Goal: Transaction & Acquisition: Purchase product/service

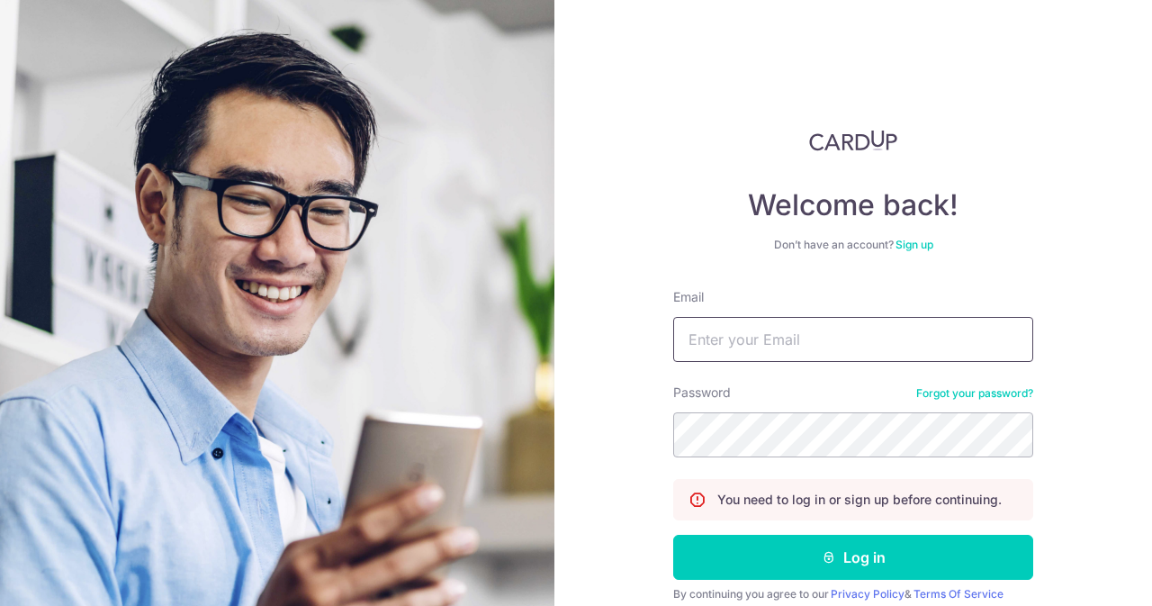
click at [932, 335] on input "Email" at bounding box center [853, 339] width 360 height 45
type input "[EMAIL_ADDRESS][DOMAIN_NAME]"
click at [673, 534] on button "Log in" at bounding box center [853, 556] width 360 height 45
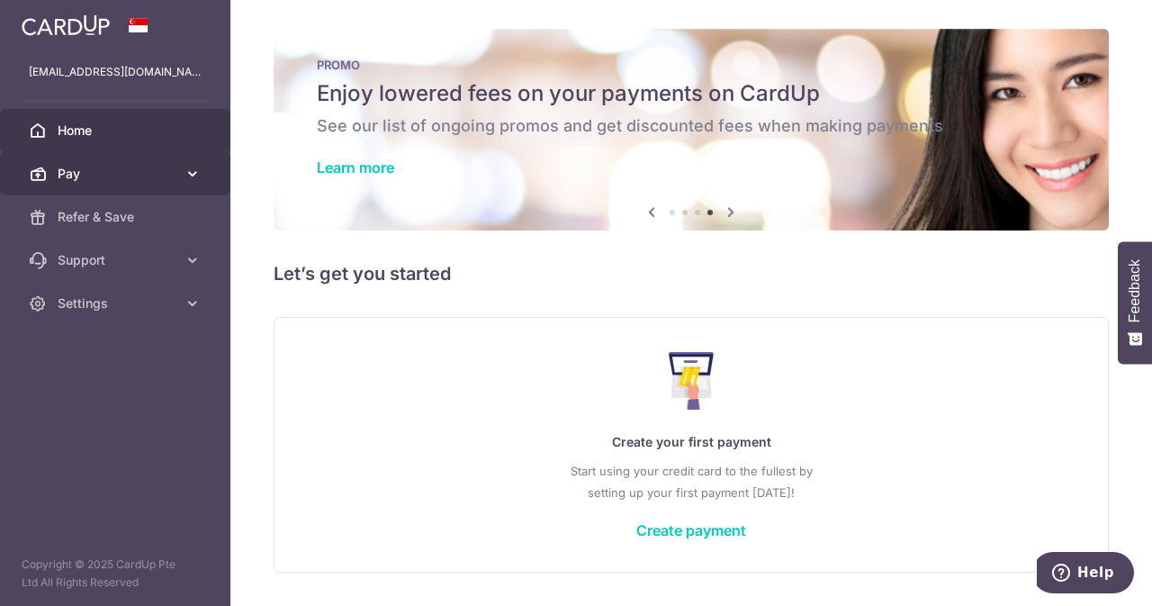
click at [117, 174] on span "Pay" at bounding box center [117, 174] width 119 height 18
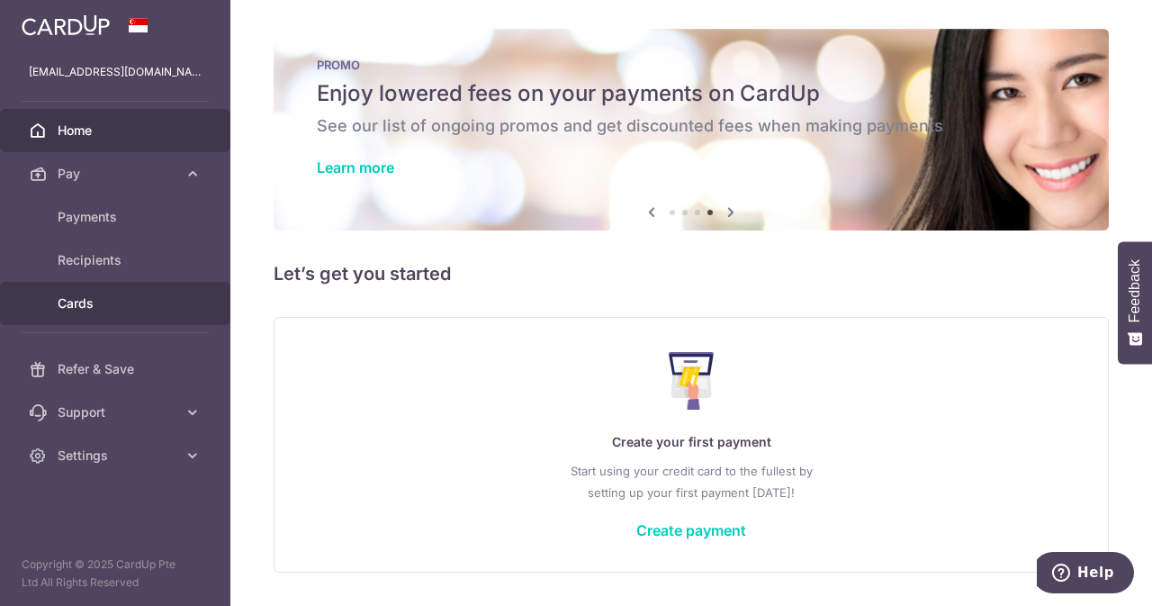
click at [84, 296] on span "Cards" at bounding box center [117, 303] width 119 height 18
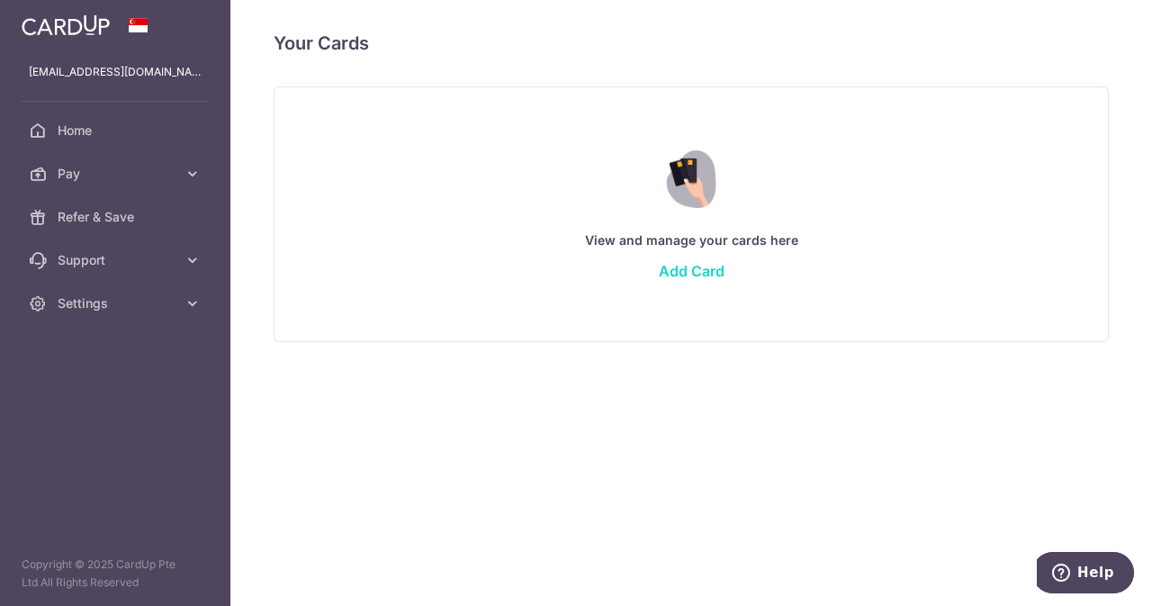
click at [682, 267] on link "Add Card" at bounding box center [692, 271] width 66 height 18
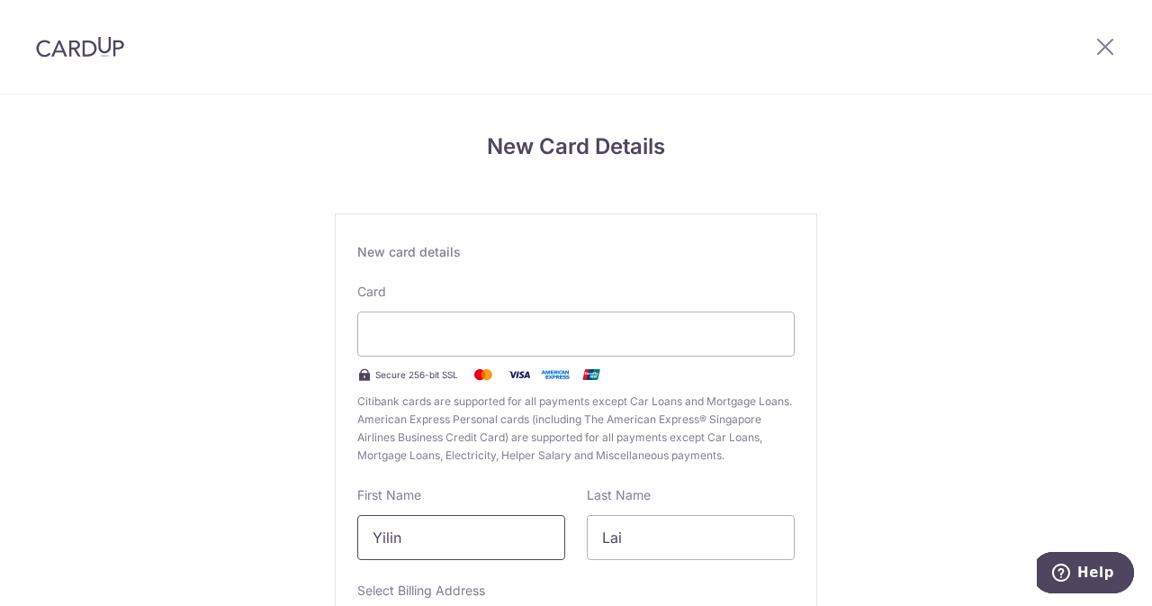
click at [512, 551] on input "Yilin" at bounding box center [461, 537] width 208 height 45
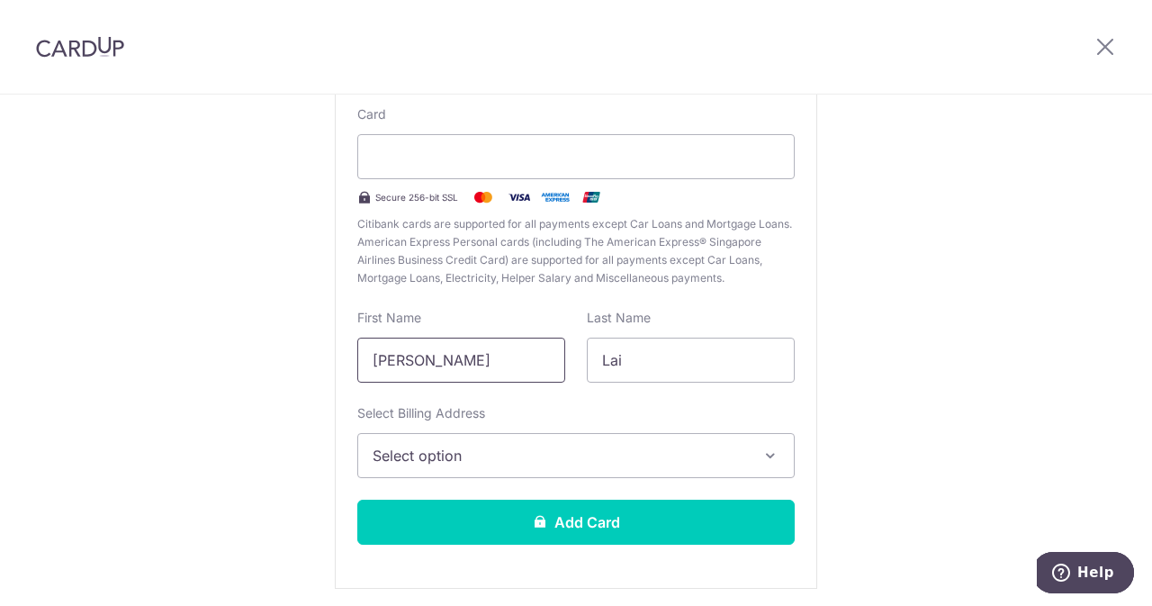
scroll to position [242, 0]
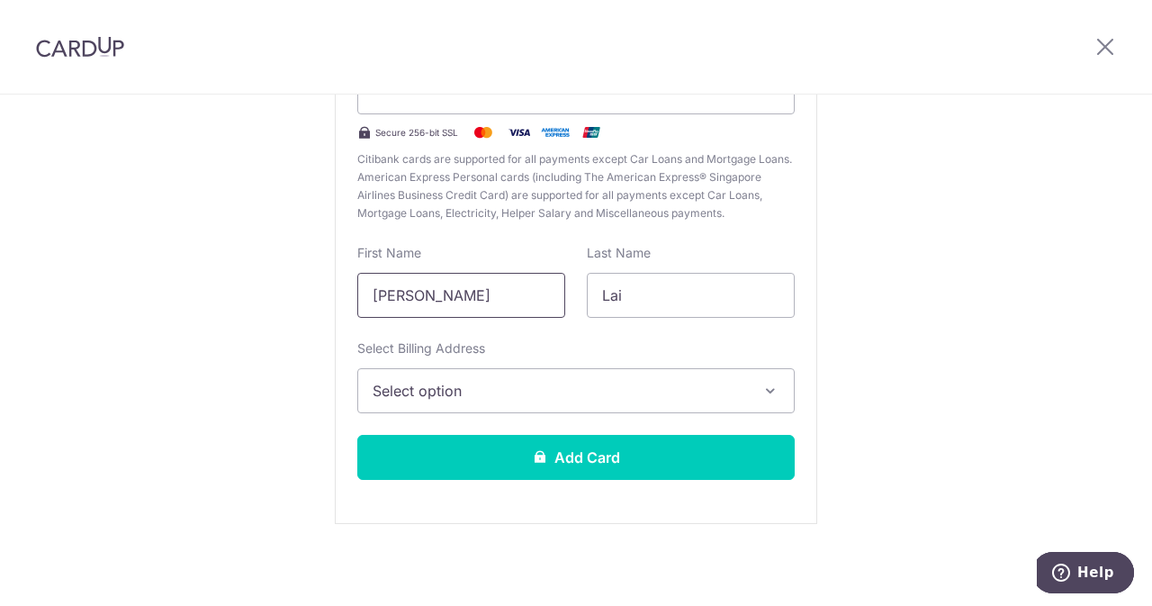
type input "Lyn"
click at [489, 384] on span "Select option" at bounding box center [560, 391] width 374 height 22
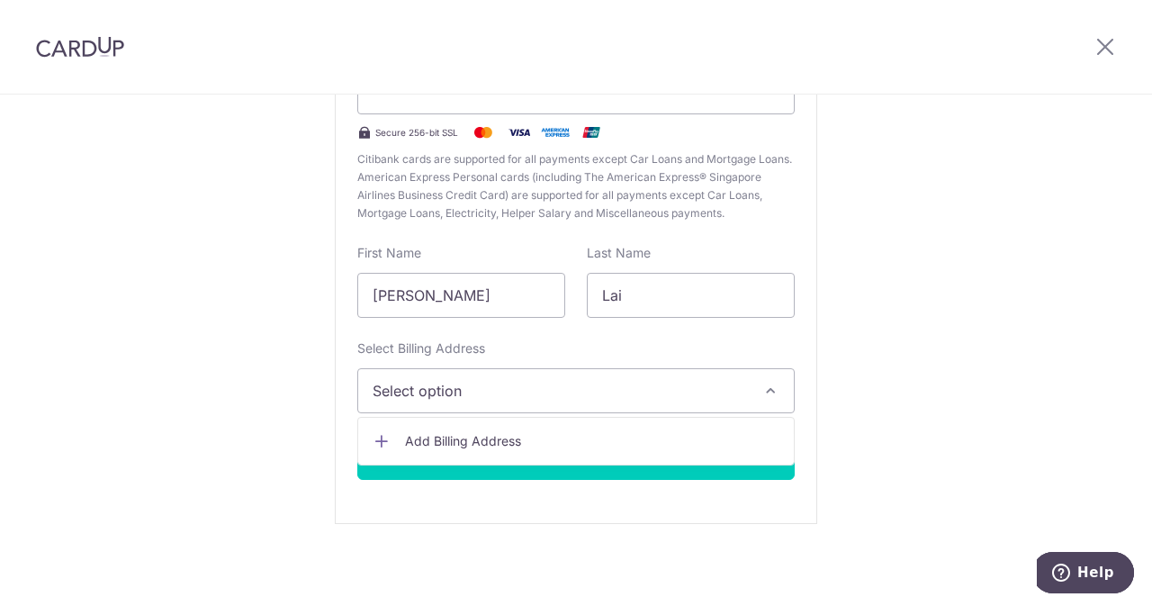
click at [482, 442] on span "Add Billing Address" at bounding box center [592, 441] width 374 height 18
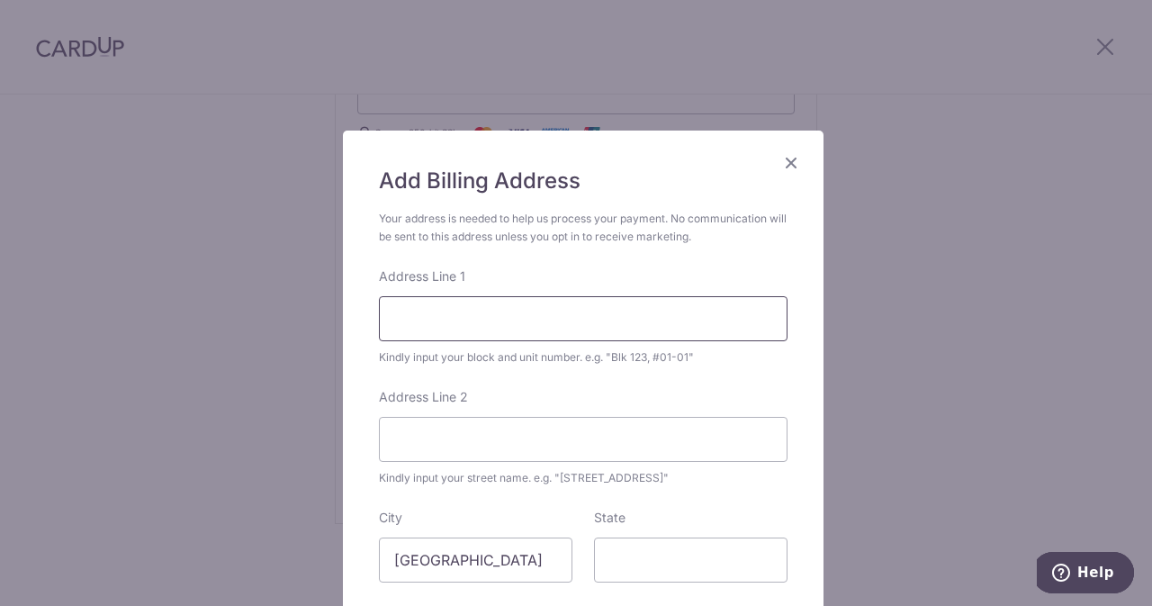
click at [497, 300] on input "Address Line 1" at bounding box center [583, 318] width 408 height 45
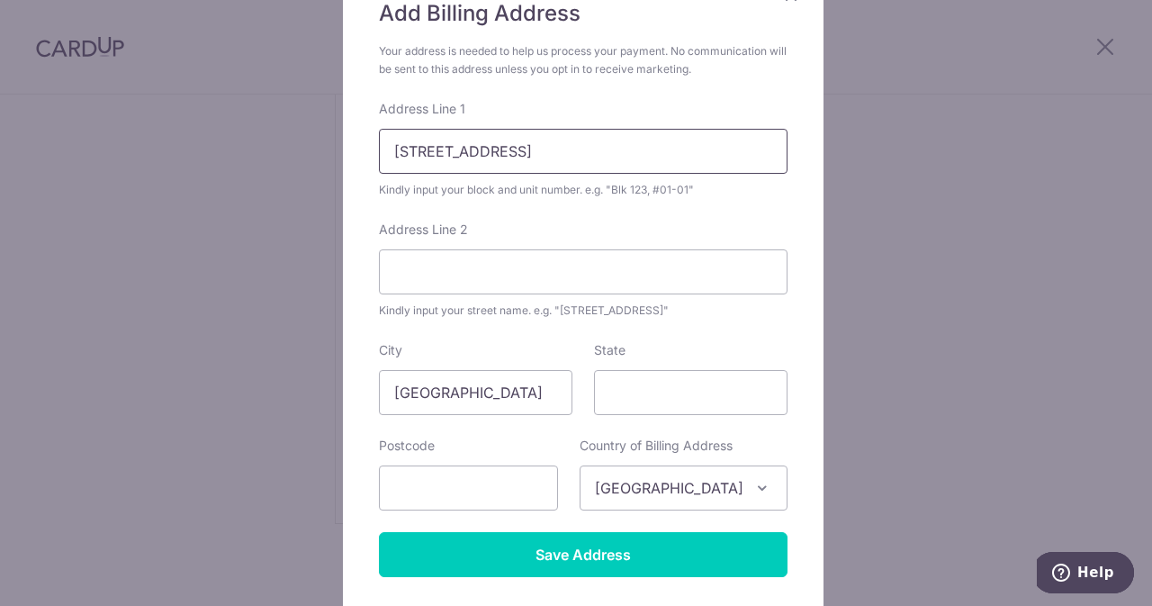
scroll to position [180, 0]
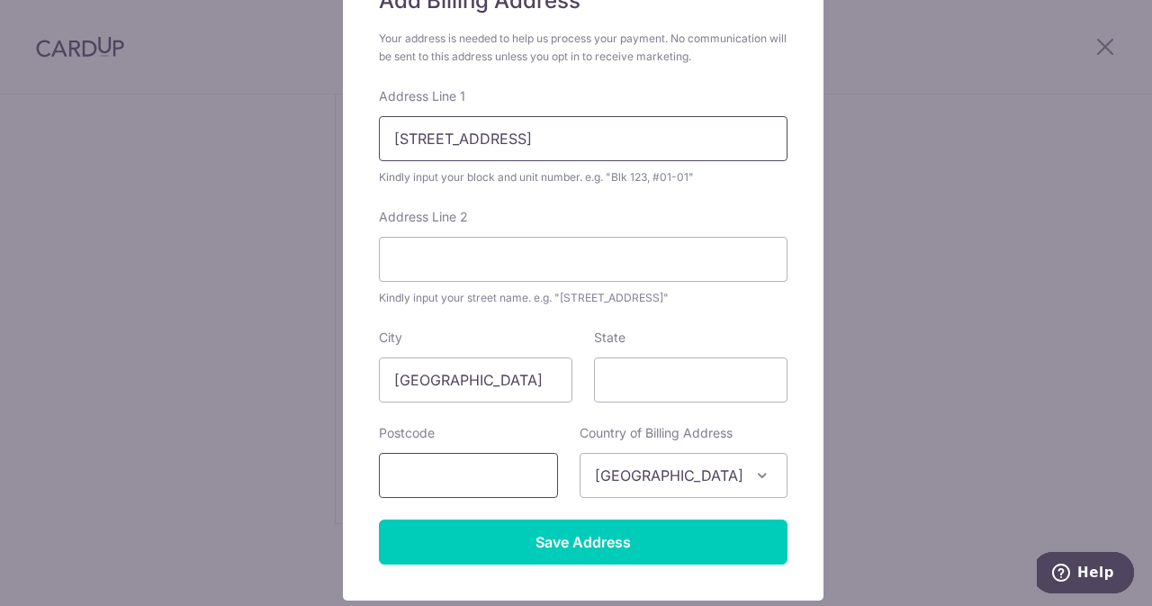
type input "570 MacPherson Road, #10-07"
click at [527, 467] on input "text" at bounding box center [468, 475] width 179 height 45
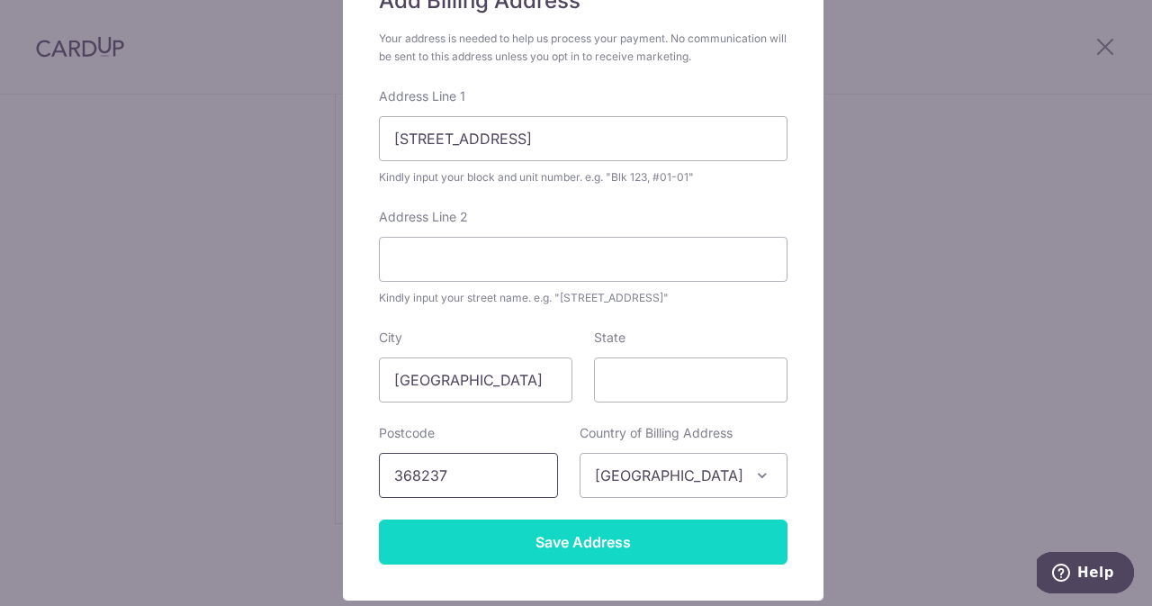
type input "368237"
click at [567, 557] on input "Save Address" at bounding box center [583, 541] width 408 height 45
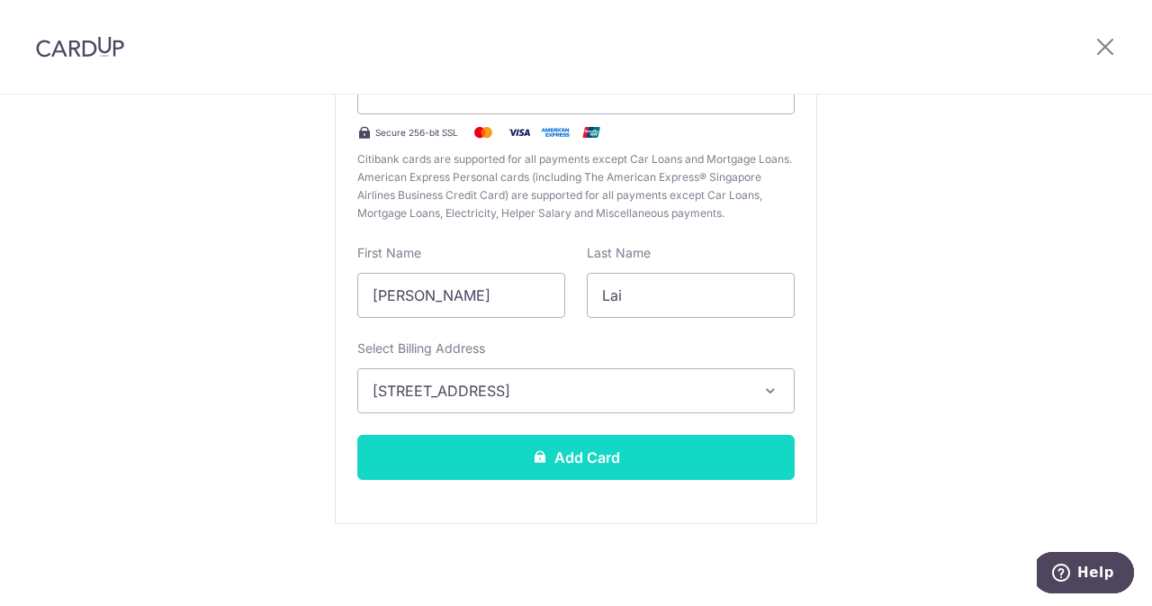
click at [661, 455] on button "Add Card" at bounding box center [575, 457] width 437 height 45
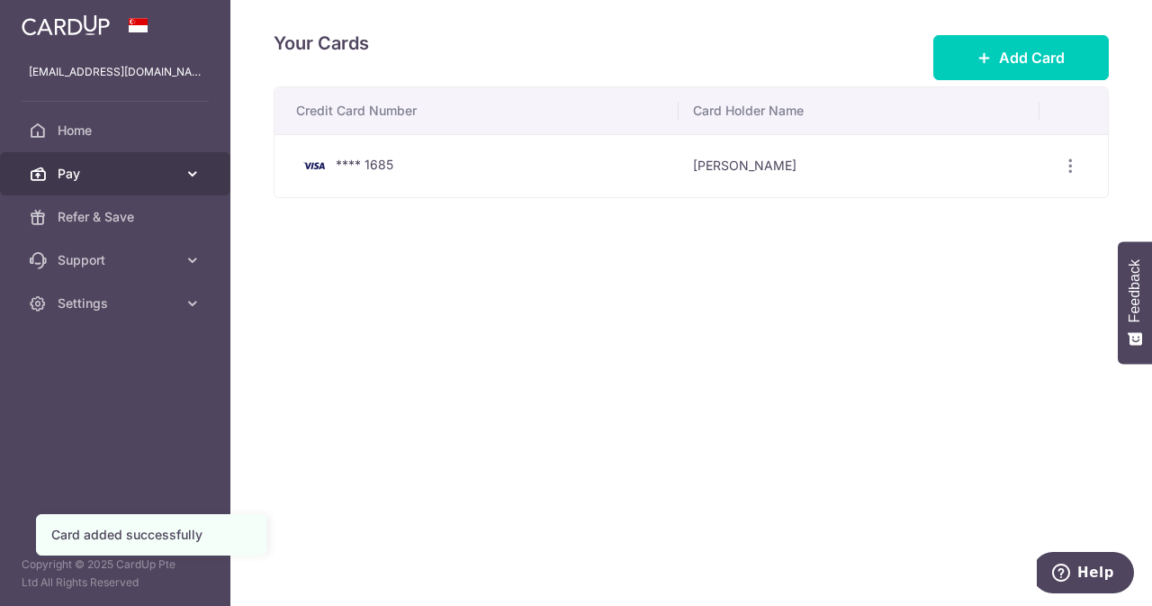
click at [179, 159] on link "Pay" at bounding box center [115, 173] width 230 height 43
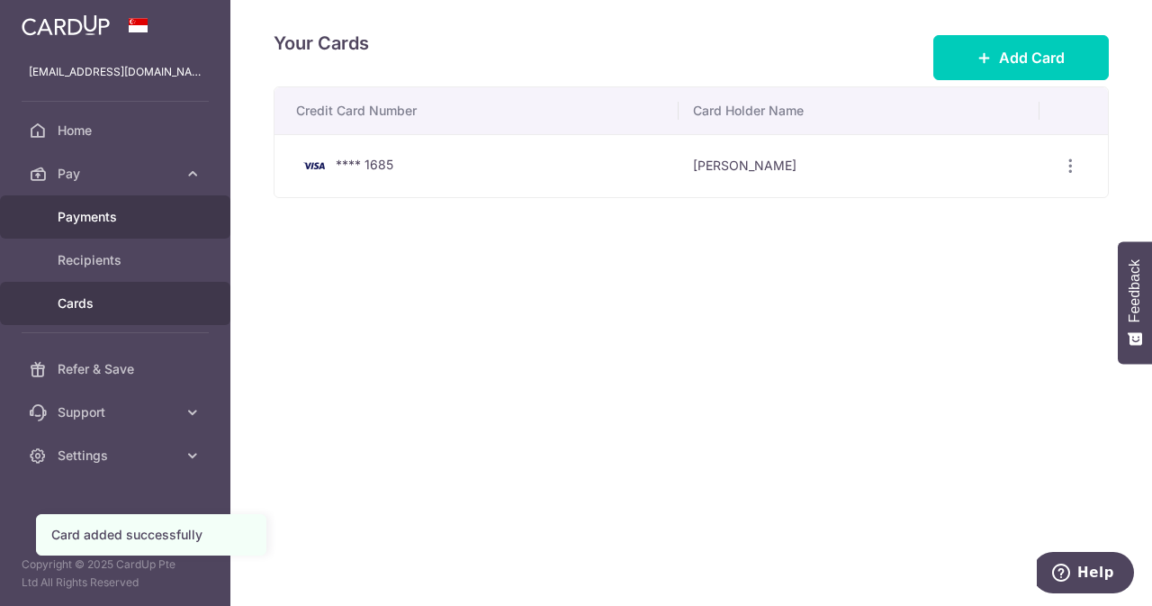
click at [145, 222] on span "Payments" at bounding box center [117, 217] width 119 height 18
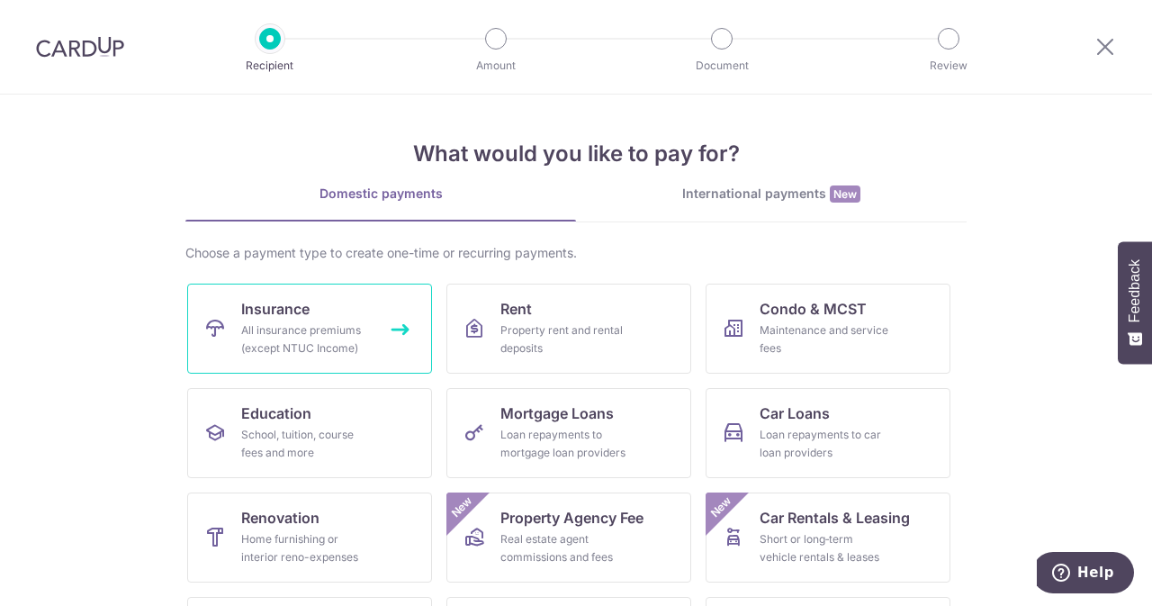
click at [297, 328] on div "All insurance premiums (except NTUC Income)" at bounding box center [306, 339] width 130 height 36
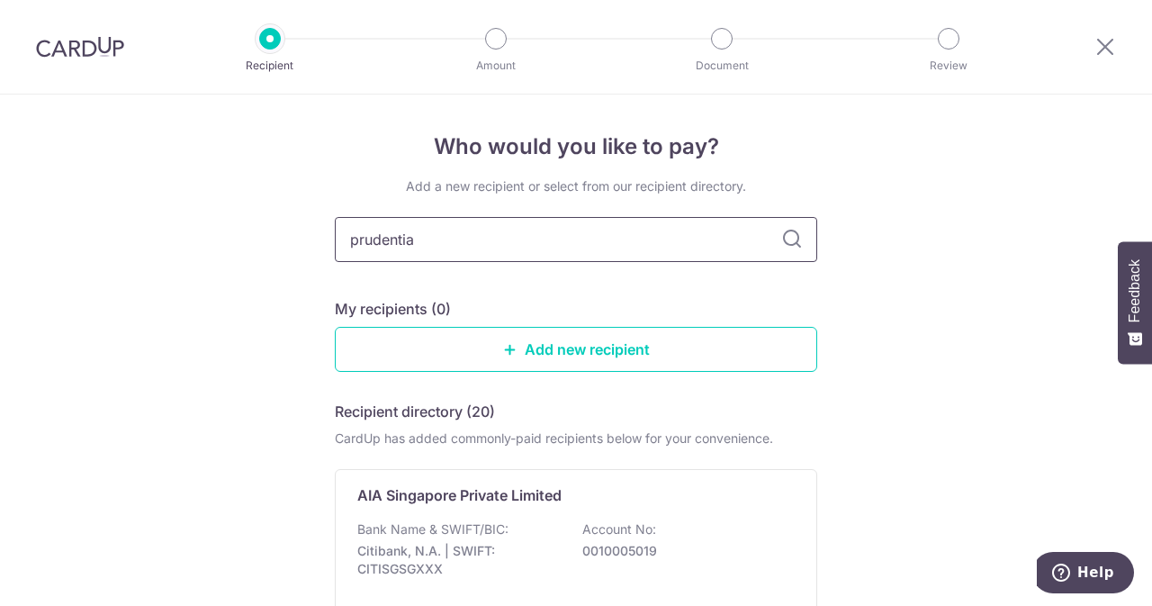
type input "prudential"
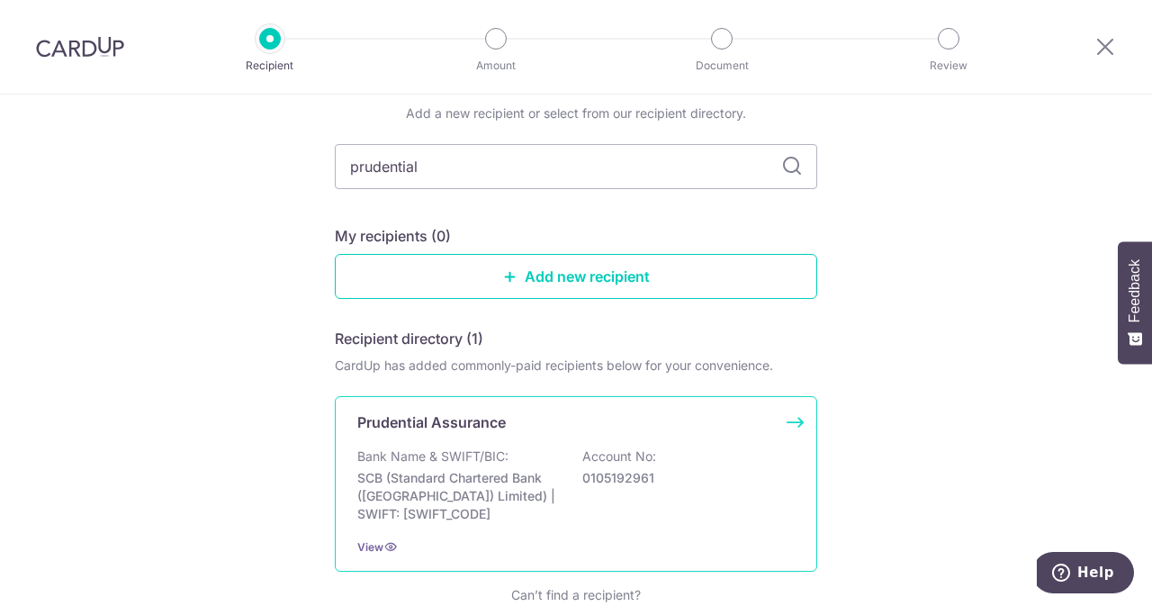
scroll to position [90, 0]
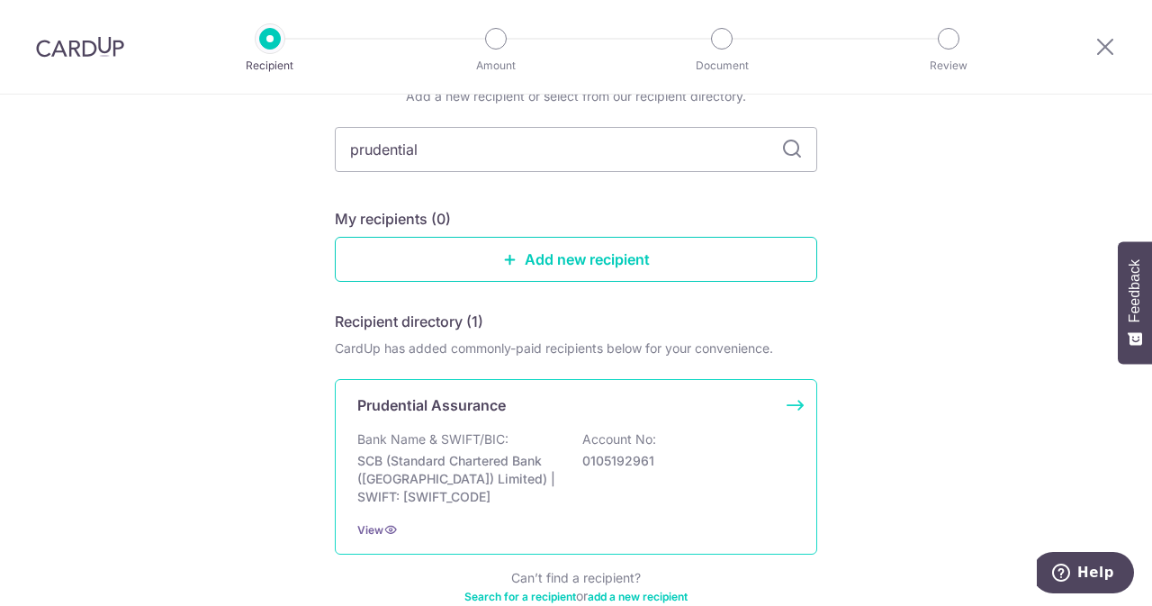
click at [525, 420] on div "Prudential Assurance Bank Name & SWIFT/BIC: SCB (Standard Chartered Bank (Singa…" at bounding box center [576, 466] width 482 height 175
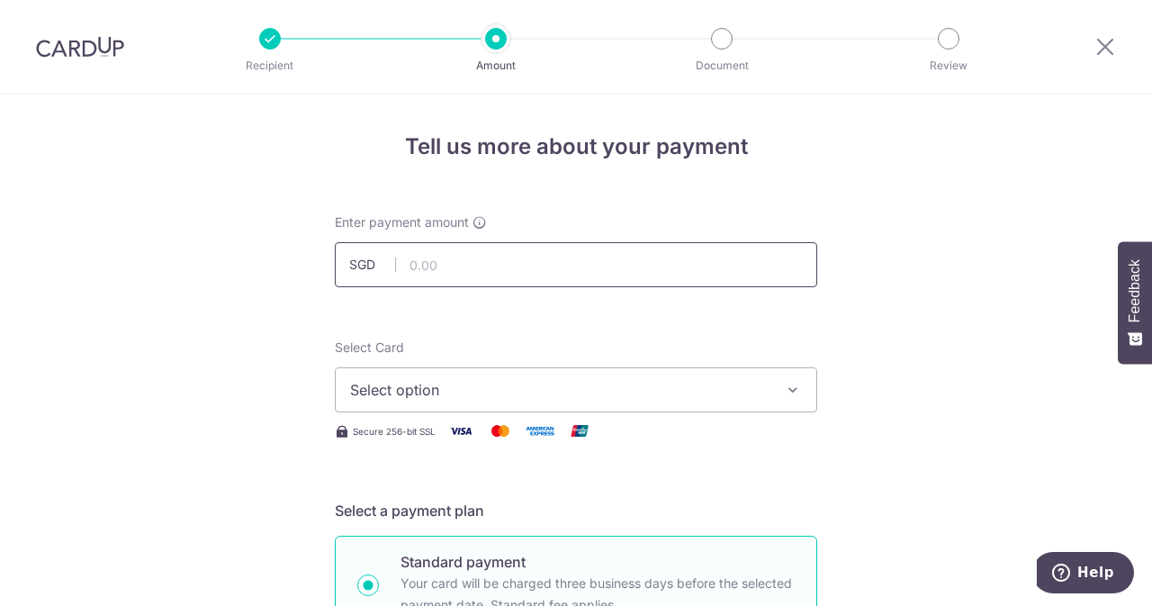
click at [568, 251] on input "text" at bounding box center [576, 264] width 482 height 45
click at [464, 278] on input "text" at bounding box center [576, 264] width 482 height 45
click at [451, 274] on input "text" at bounding box center [576, 264] width 482 height 45
type input "3,682.90"
click at [443, 397] on span "Select option" at bounding box center [559, 390] width 419 height 22
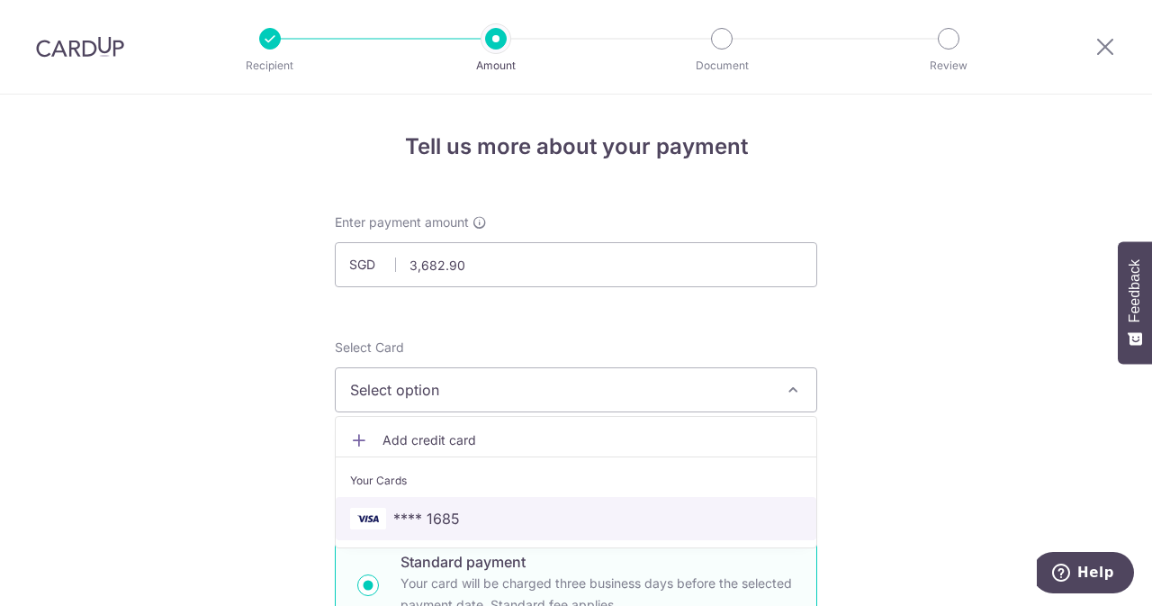
click at [447, 499] on link "**** 1685" at bounding box center [576, 518] width 480 height 43
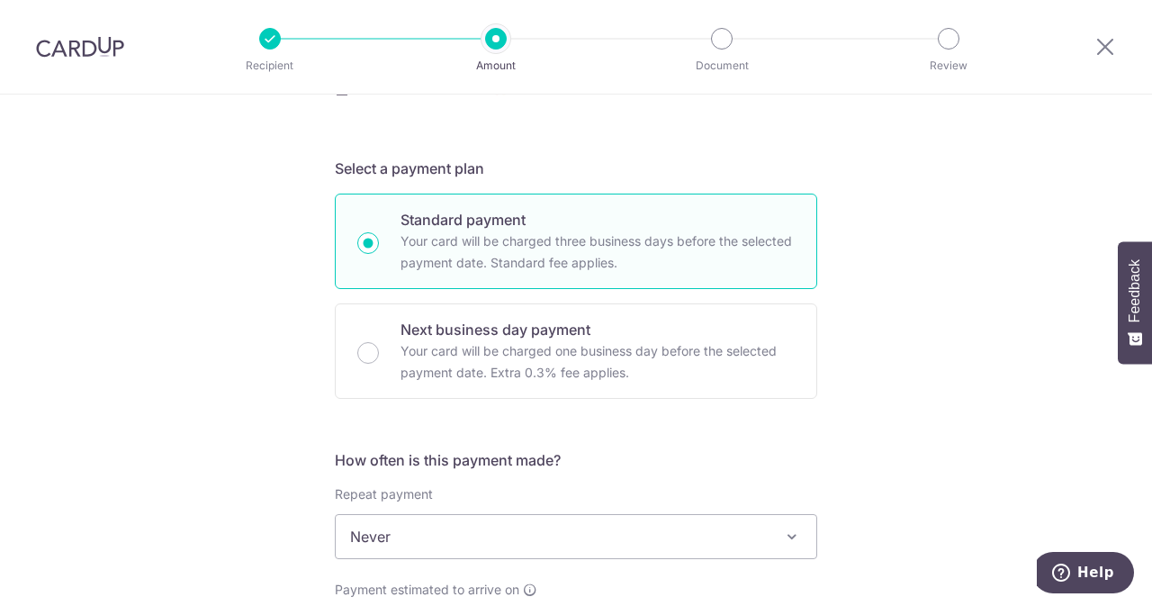
scroll to position [450, 0]
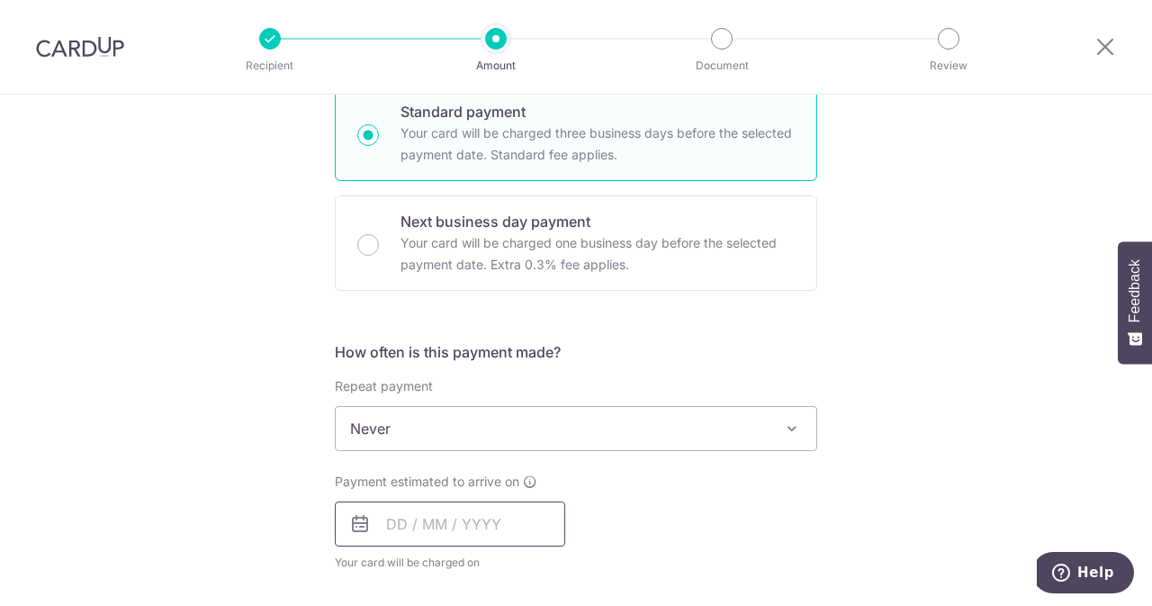
click at [438, 513] on input "text" at bounding box center [450, 523] width 230 height 45
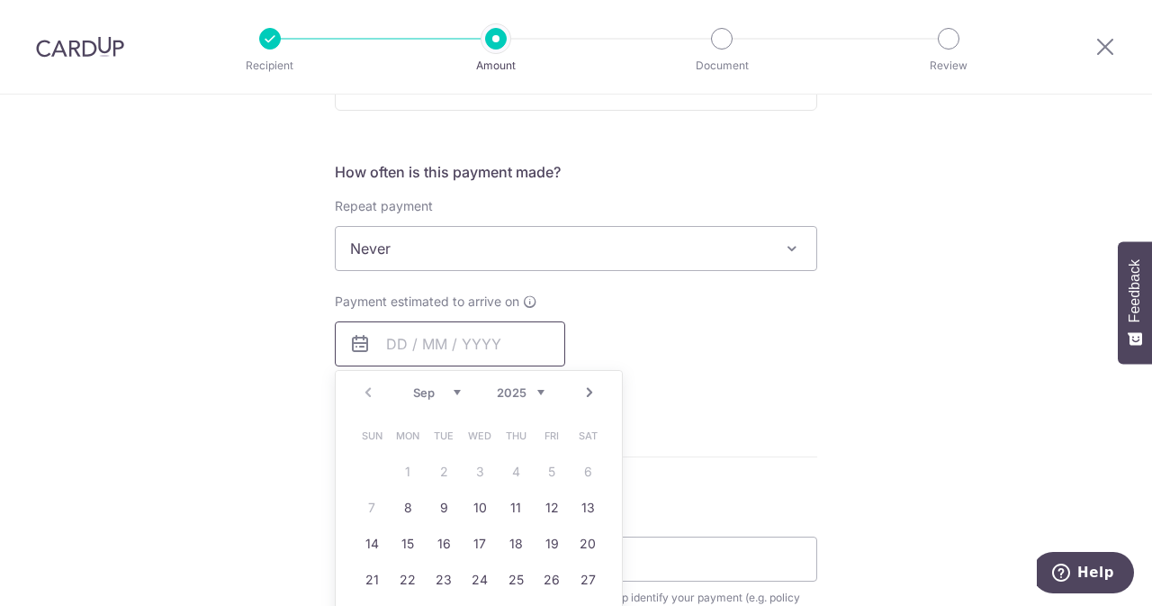
scroll to position [720, 0]
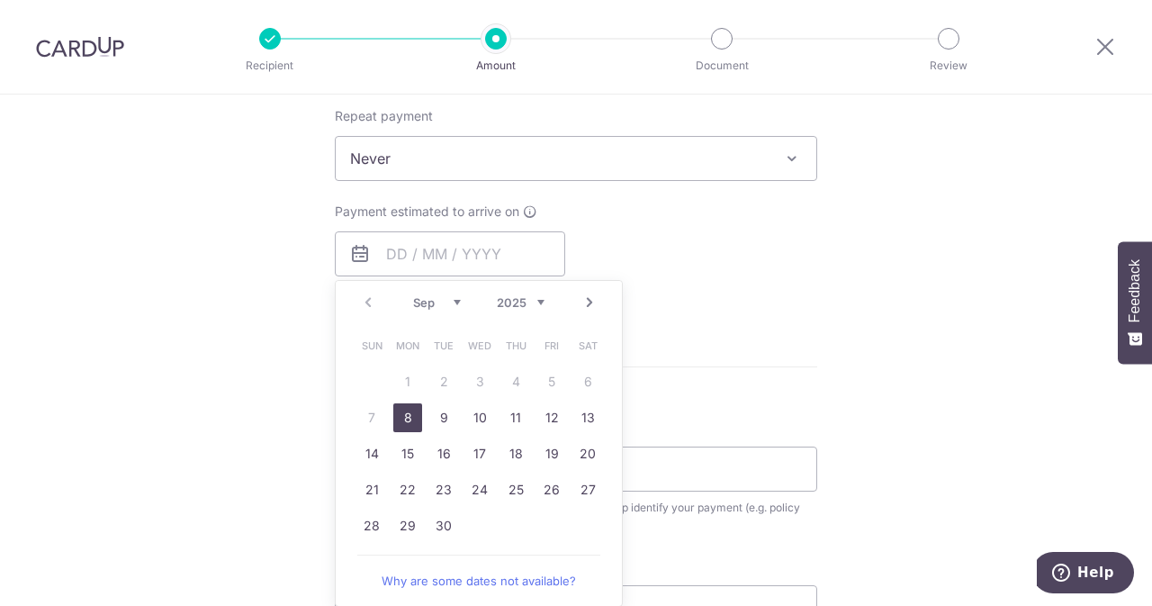
click at [394, 413] on link "8" at bounding box center [407, 417] width 29 height 29
type input "08/09/2025"
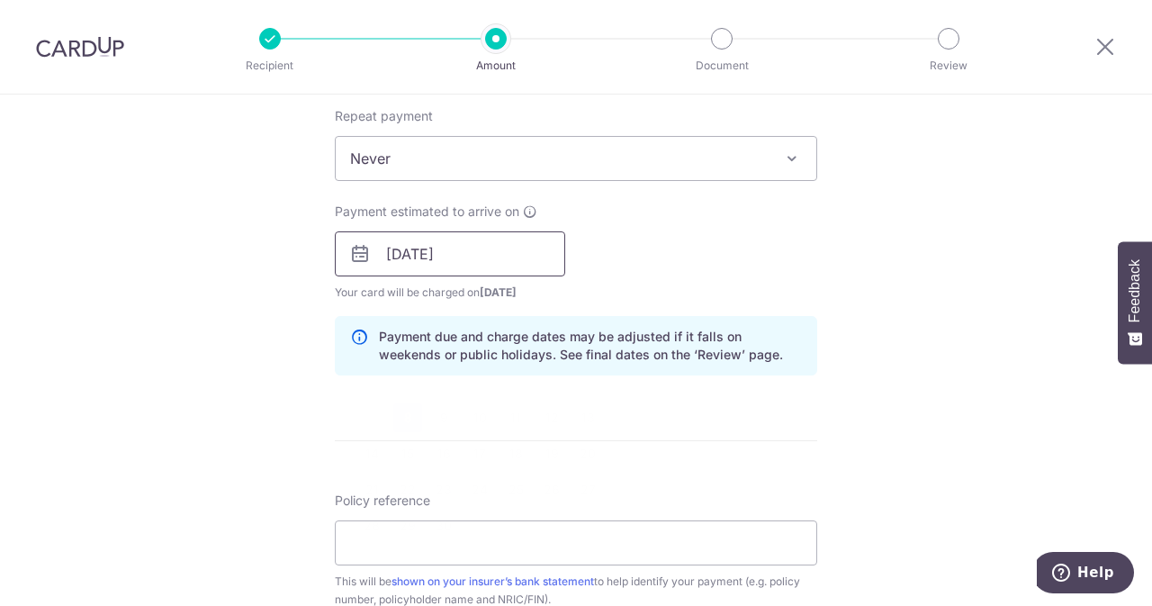
click at [514, 273] on input "08/09/2025" at bounding box center [450, 253] width 230 height 45
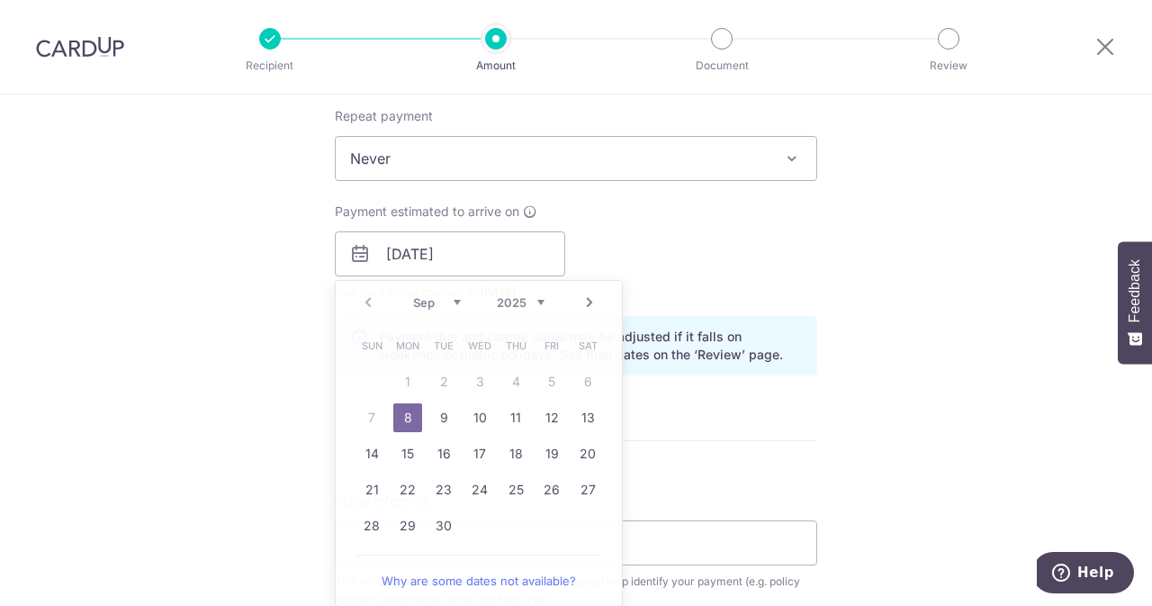
click at [696, 434] on form "Enter payment amount SGD 3,682.90 3682.90 Select Card **** 1685 Add credit card…" at bounding box center [576, 242] width 482 height 1498
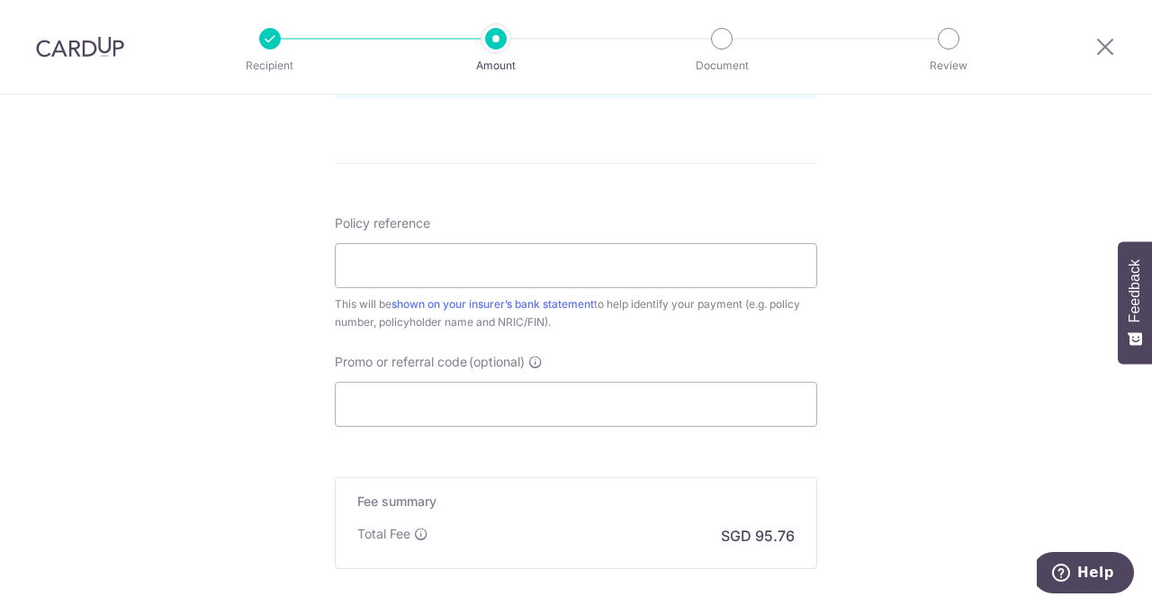
scroll to position [1080, 0]
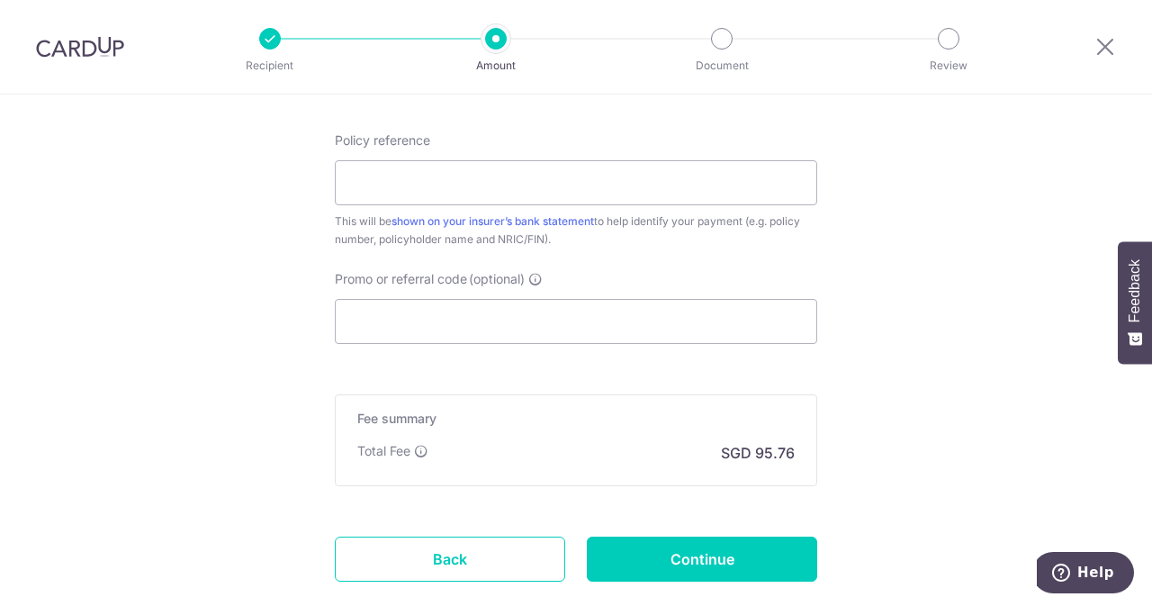
click at [470, 204] on div "Policy reference This will be shown on your insurer’s bank statement to help id…" at bounding box center [576, 189] width 482 height 117
click at [477, 189] on input "Policy reference" at bounding box center [576, 182] width 482 height 45
paste input "A1483839"
type input "A1483839"
click at [471, 312] on input "Promo or referral code (optional)" at bounding box center [576, 321] width 482 height 45
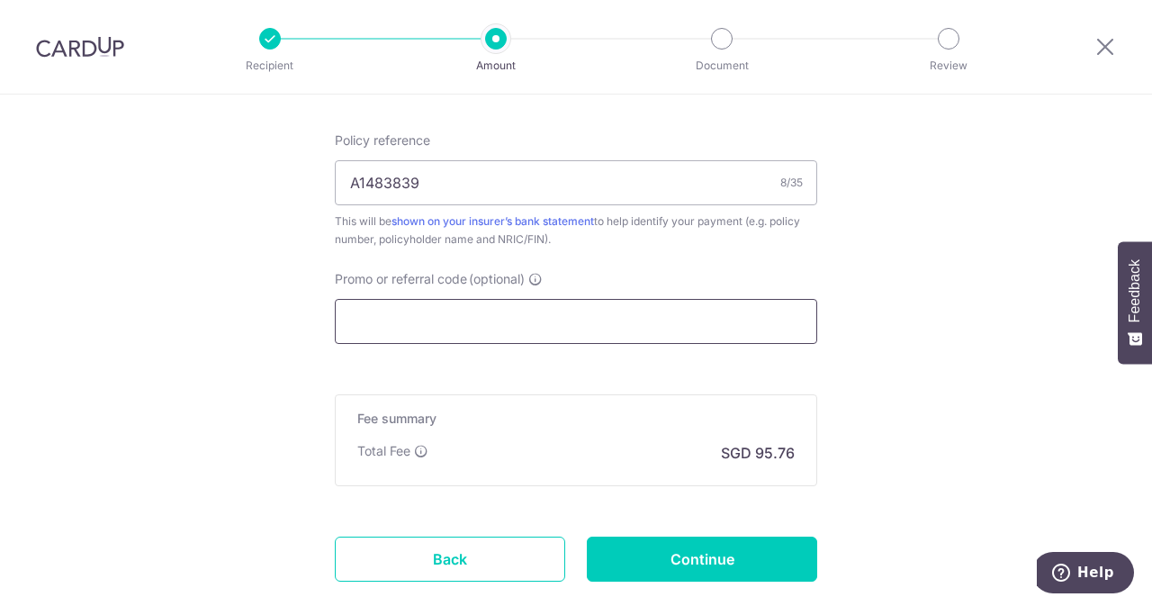
paste input "OFF225"
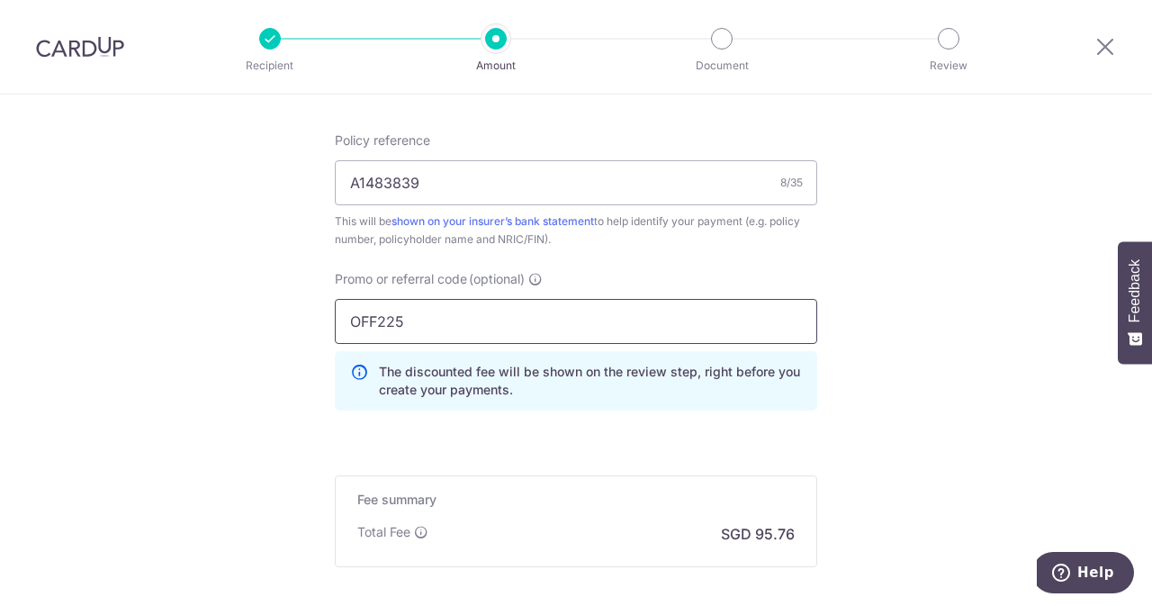
type input "OFF225"
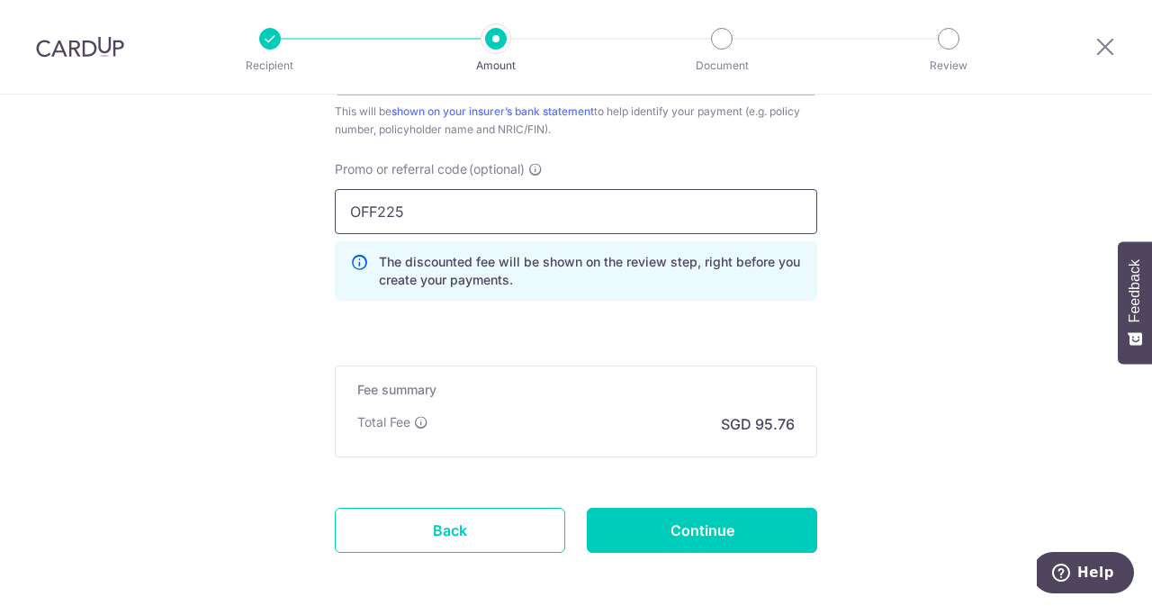
scroll to position [1266, 0]
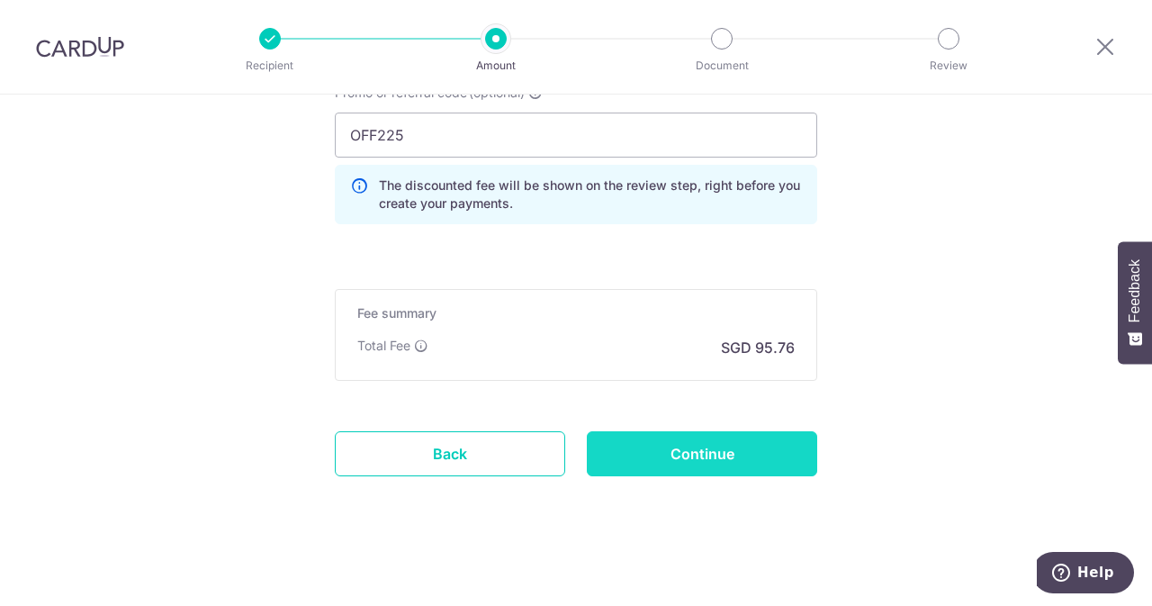
click at [632, 449] on input "Continue" at bounding box center [702, 453] width 230 height 45
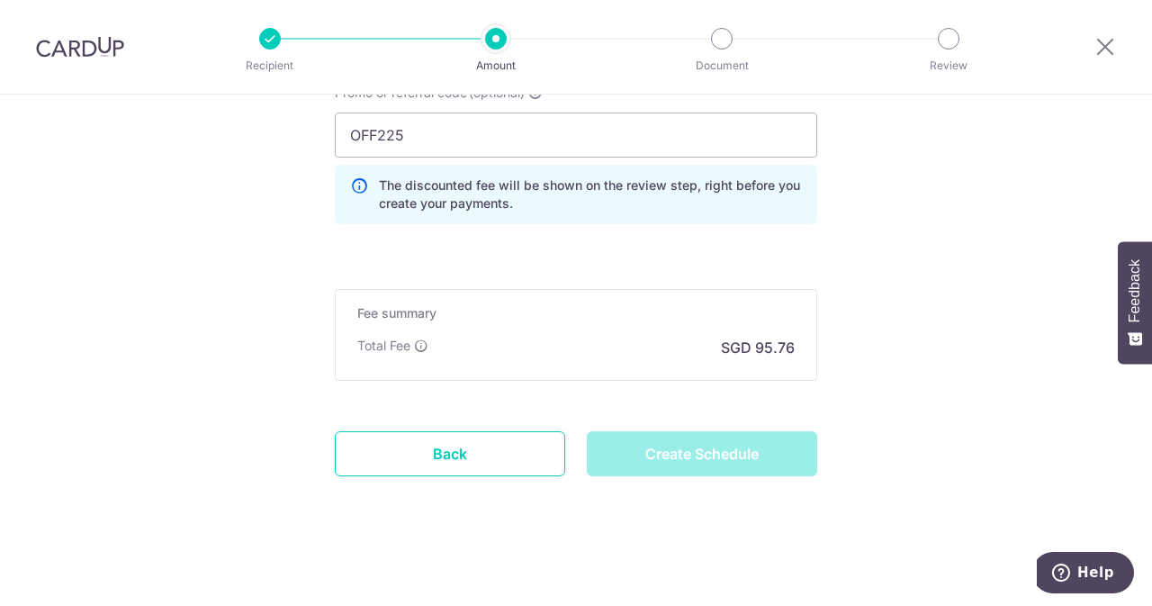
type input "Create Schedule"
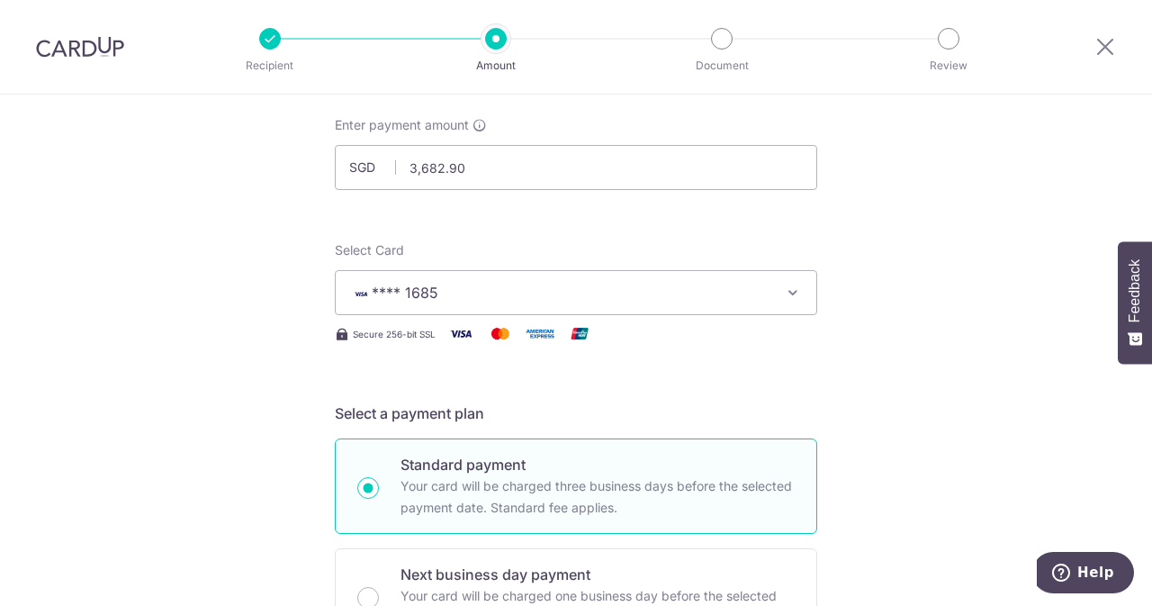
scroll to position [0, 0]
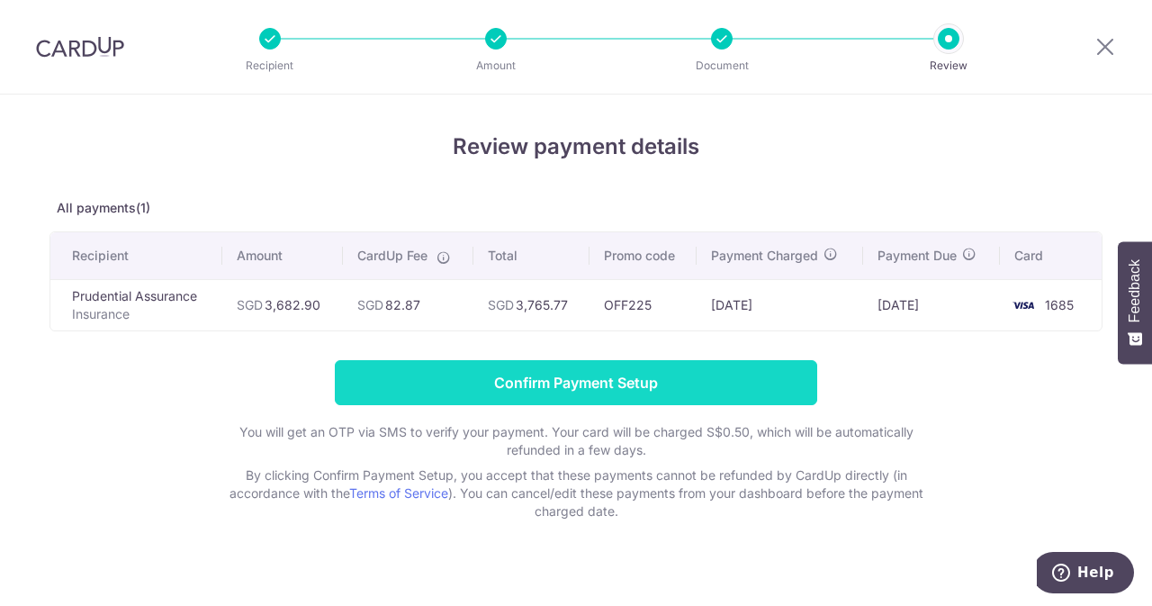
click at [615, 380] on input "Confirm Payment Setup" at bounding box center [576, 382] width 482 height 45
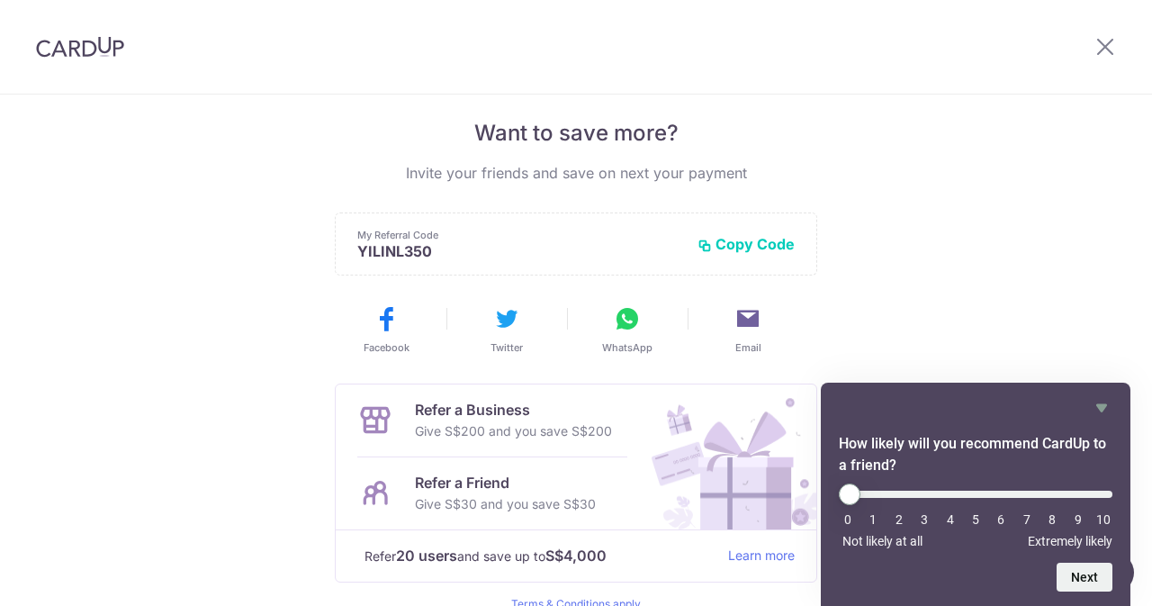
scroll to position [447, 0]
